Goal: Transaction & Acquisition: Purchase product/service

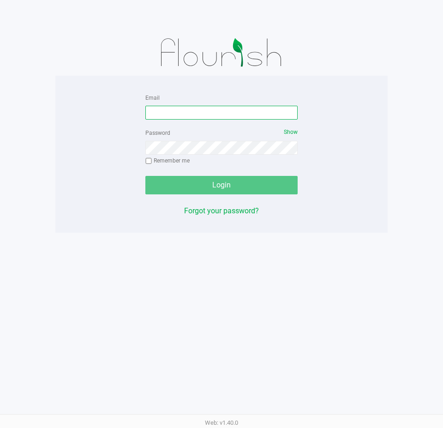
click at [175, 106] on input "Email" at bounding box center [221, 113] width 152 height 14
click at [175, 107] on input "Email" at bounding box center [221, 113] width 152 height 14
type input "[EMAIL_ADDRESS][DOMAIN_NAME]"
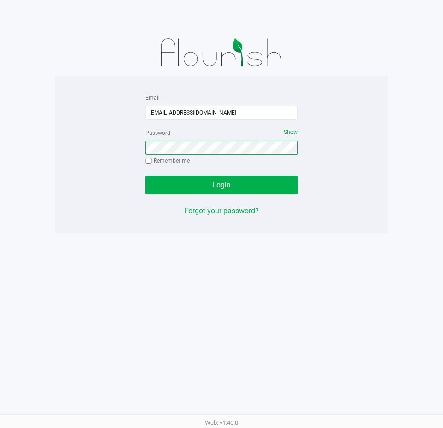
click at [145, 176] on button "Login" at bounding box center [221, 185] width 152 height 18
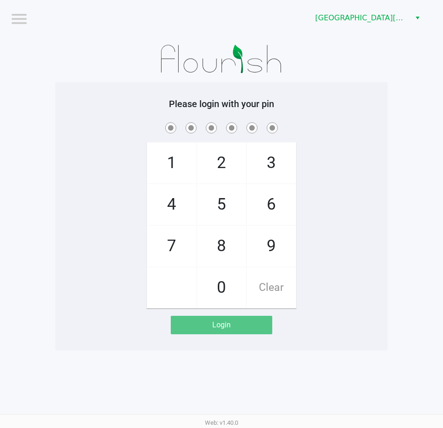
click at [121, 160] on div "1 4 7 2 5 8 0 3 6 9 Clear" at bounding box center [221, 215] width 333 height 188
checkbox input "true"
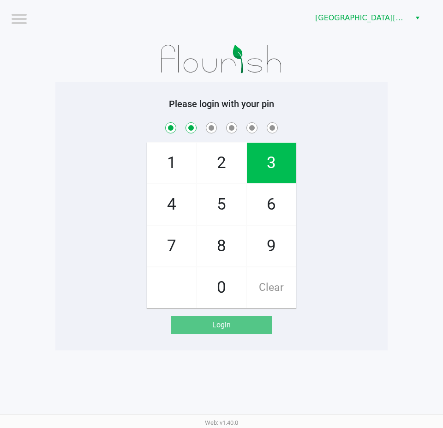
checkbox input "true"
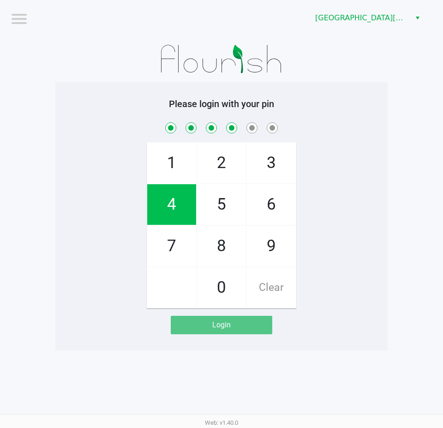
checkbox input "true"
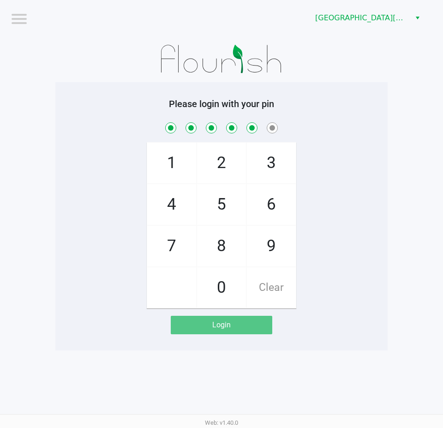
checkbox input "true"
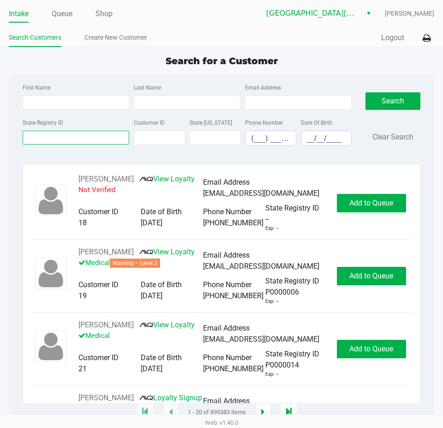
click at [32, 148] on div "State Registry ID Customer ID State [US_STATE] Phone Number (___) ___-____ Date…" at bounding box center [187, 135] width 334 height 36
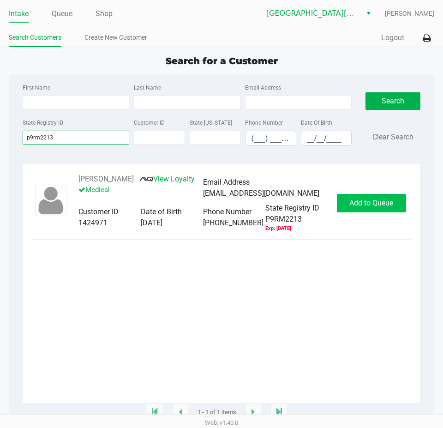
type input "p9rm2213"
click at [381, 209] on button "Add to Queue" at bounding box center [371, 203] width 69 height 18
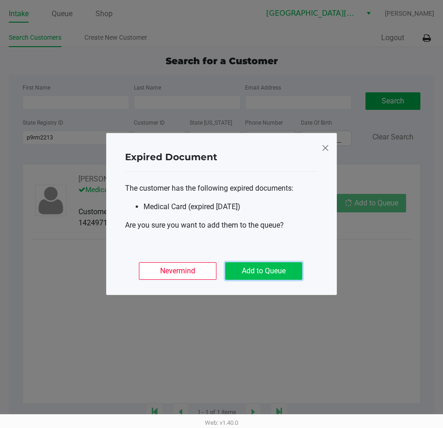
click at [280, 266] on button "Add to Queue" at bounding box center [263, 271] width 77 height 18
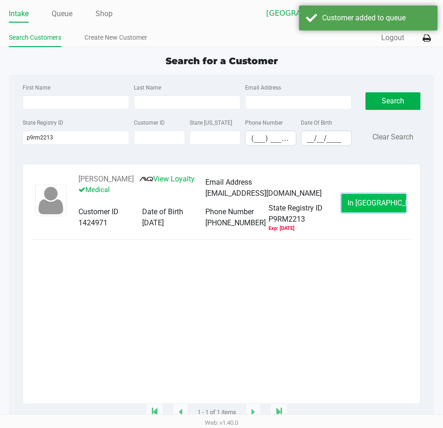
click at [355, 206] on button "In [GEOGRAPHIC_DATA]" at bounding box center [374, 203] width 65 height 18
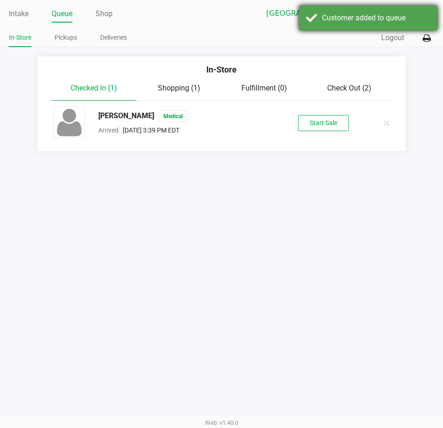
drag, startPoint x: 338, startPoint y: 21, endPoint x: 336, endPoint y: 28, distance: 7.6
click at [338, 21] on div "Customer added to queue" at bounding box center [376, 17] width 109 height 11
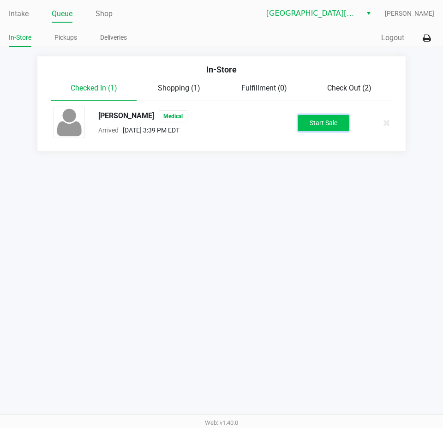
click at [331, 124] on button "Start Sale" at bounding box center [323, 123] width 51 height 16
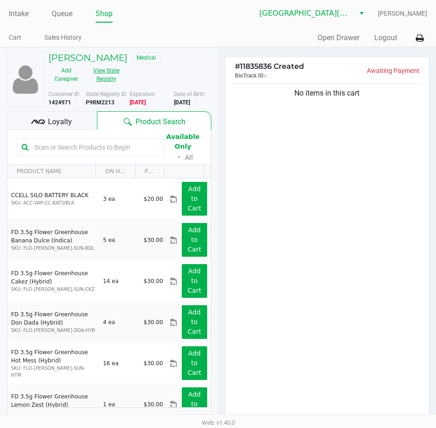
click at [103, 79] on button "View State Registry" at bounding box center [103, 74] width 39 height 23
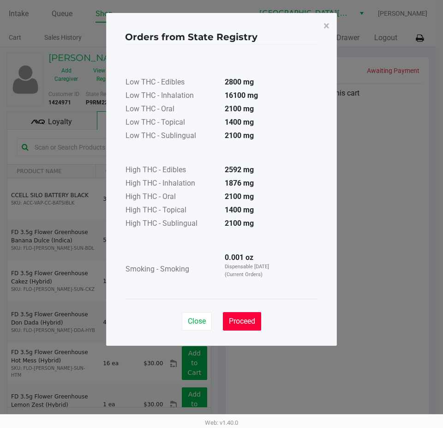
click at [244, 314] on button "Proceed" at bounding box center [242, 321] width 38 height 18
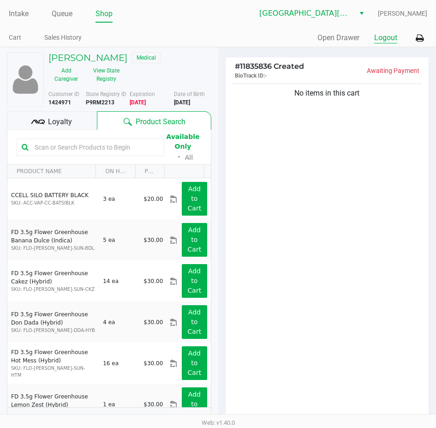
drag, startPoint x: 393, startPoint y: 38, endPoint x: 395, endPoint y: 132, distance: 93.8
click at [393, 39] on button "Logout" at bounding box center [386, 37] width 23 height 11
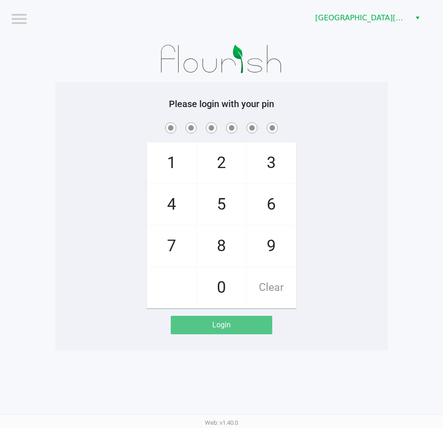
click at [380, 152] on app-pos-login-wrapper "Logout [GEOGRAPHIC_DATA][PERSON_NAME] Please login with your pin 1 4 7 2 5 8 0 …" at bounding box center [221, 175] width 443 height 351
